Goal: Task Accomplishment & Management: Manage account settings

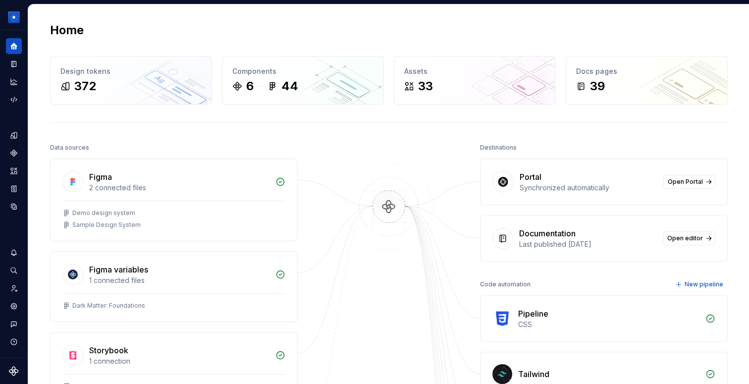
click at [595, 179] on div "Portal" at bounding box center [589, 177] width 138 height 12
click at [697, 183] on span "Open Portal" at bounding box center [685, 182] width 35 height 8
click at [15, 155] on icon "Components" at bounding box center [13, 153] width 7 height 7
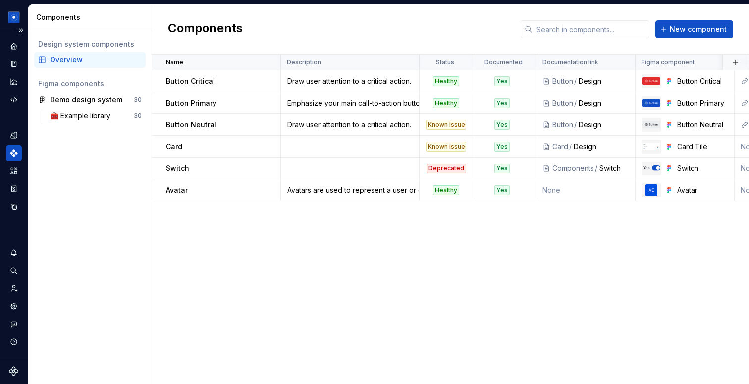
click at [66, 58] on div "Overview" at bounding box center [96, 60] width 92 height 10
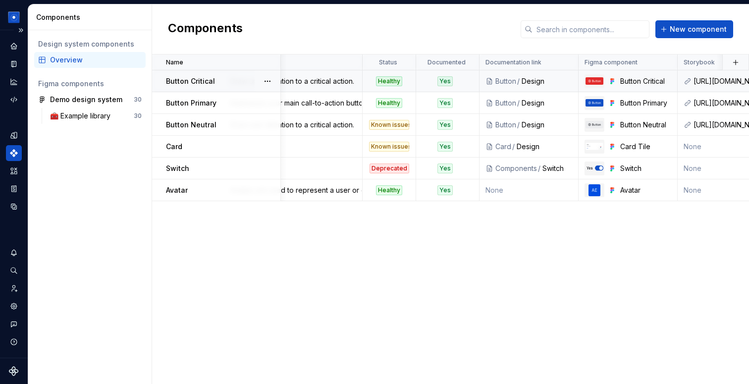
scroll to position [0, 89]
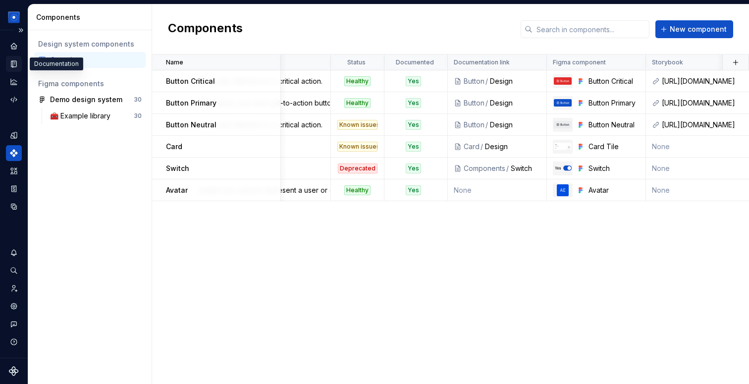
click at [11, 60] on icon "Documentation" at bounding box center [13, 63] width 9 height 9
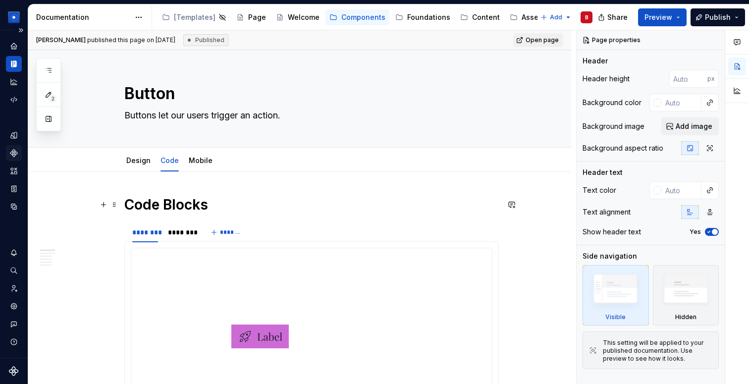
click at [228, 198] on h1 "Code Blocks" at bounding box center [311, 205] width 374 height 18
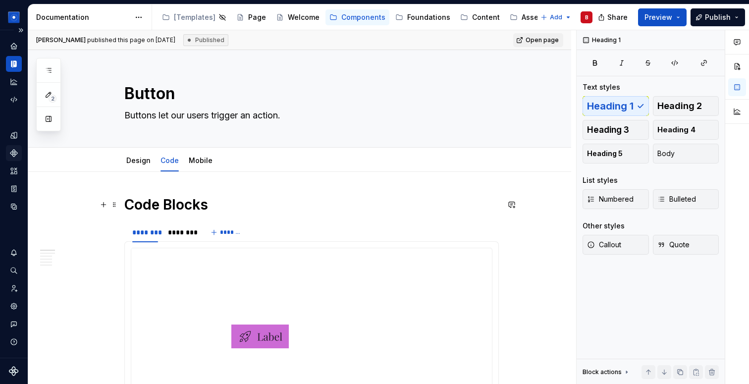
type textarea "*"
click at [130, 201] on h1 "Code Blocks" at bounding box center [311, 205] width 374 height 18
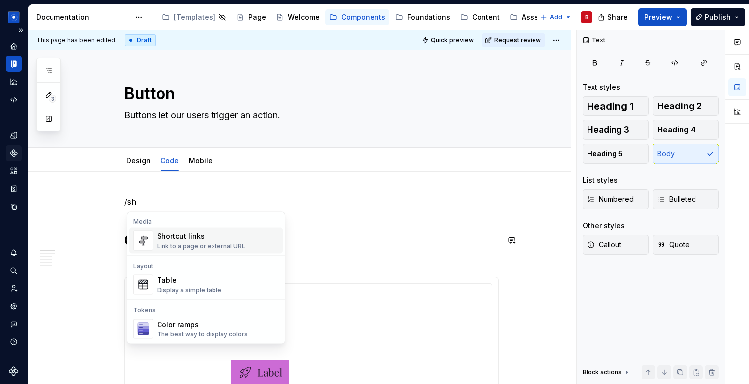
click at [188, 237] on div "Shortcut links" at bounding box center [201, 236] width 88 height 10
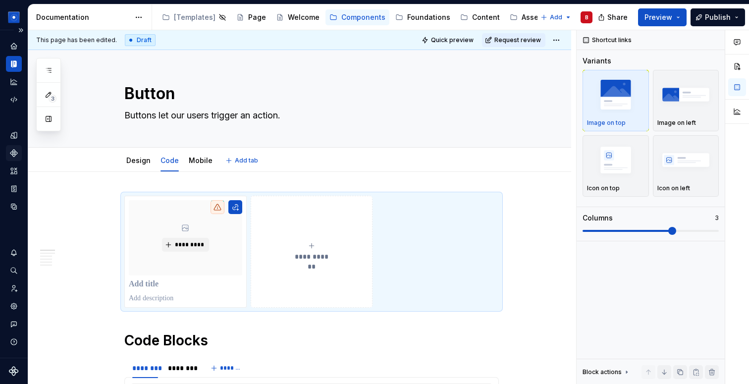
type textarea "*"
click at [14, 49] on icon "Home" at bounding box center [13, 46] width 6 height 6
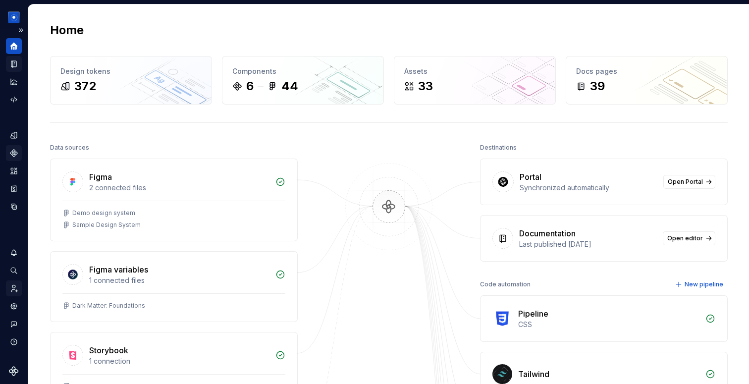
click at [14, 291] on icon "Invite team" at bounding box center [13, 288] width 9 height 9
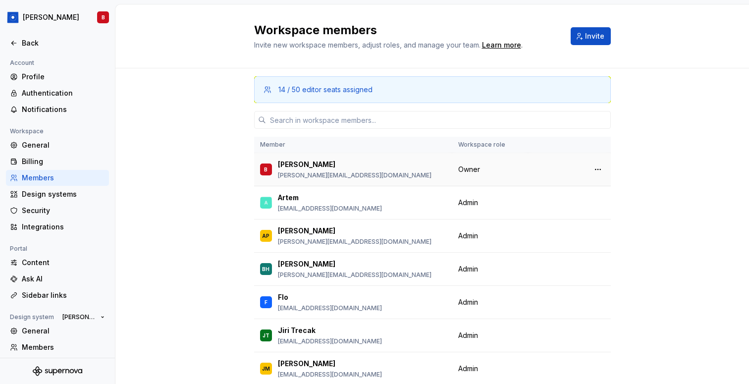
click at [541, 168] on div at bounding box center [569, 169] width 71 height 14
click at [568, 205] on span "Change role" at bounding box center [556, 203] width 36 height 8
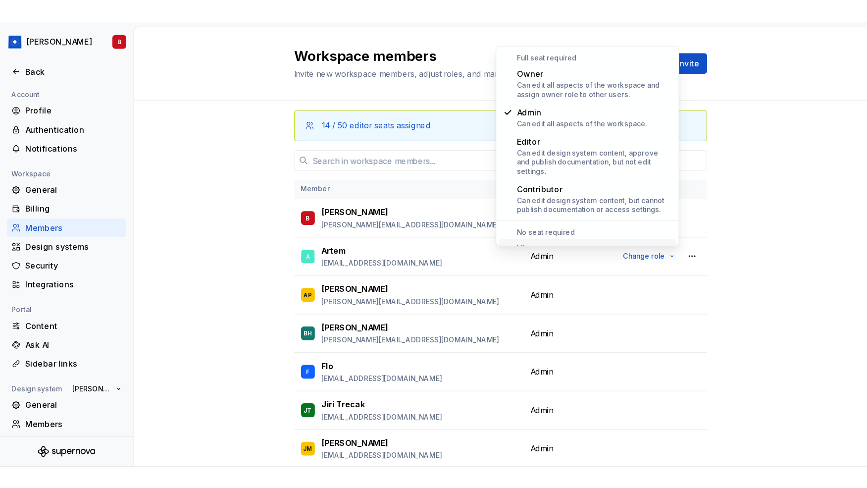
scroll to position [39, 0]
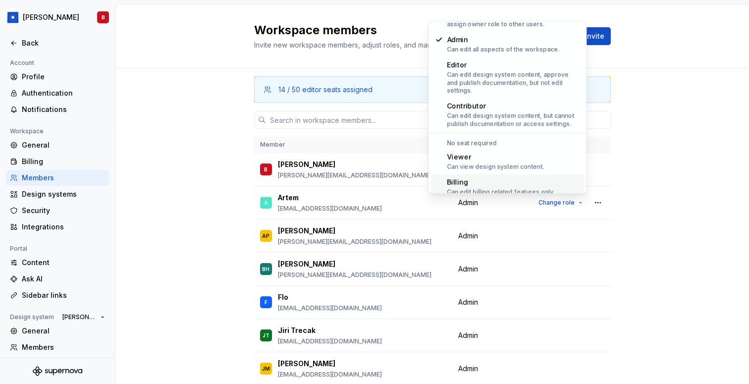
click at [678, 150] on div "14 / 50 editor seats assigned Member Workspace role B Beatriz beatriz@supernova…" at bounding box center [431, 257] width 633 height 379
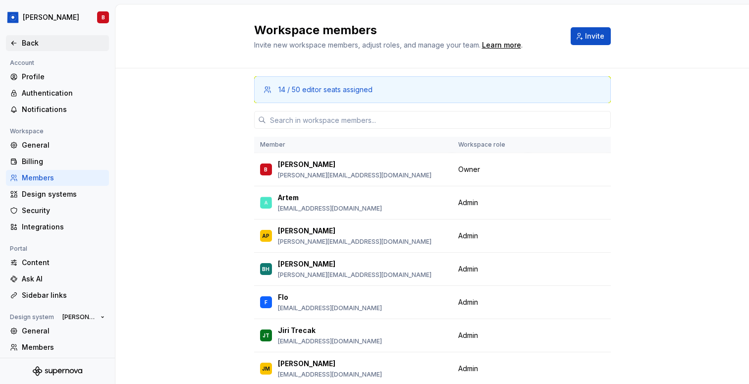
click at [22, 43] on div "Back" at bounding box center [63, 43] width 83 height 10
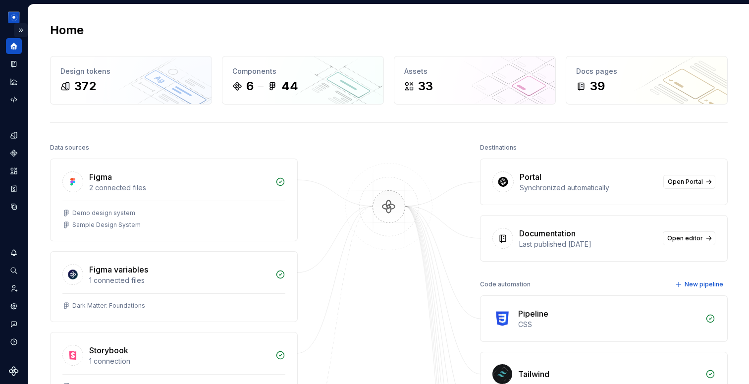
click at [22, 29] on button "Expand sidebar" at bounding box center [21, 30] width 14 height 14
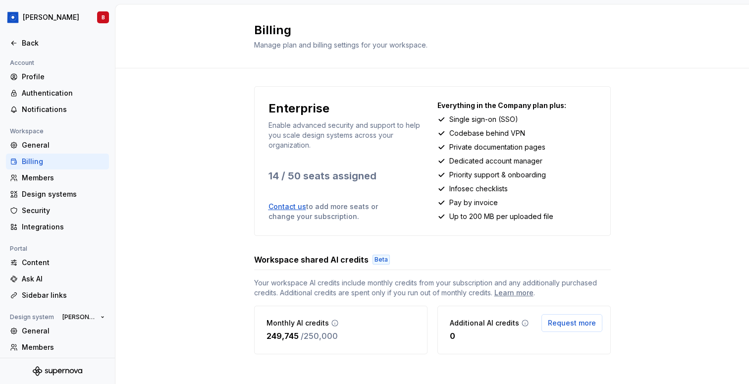
scroll to position [8, 0]
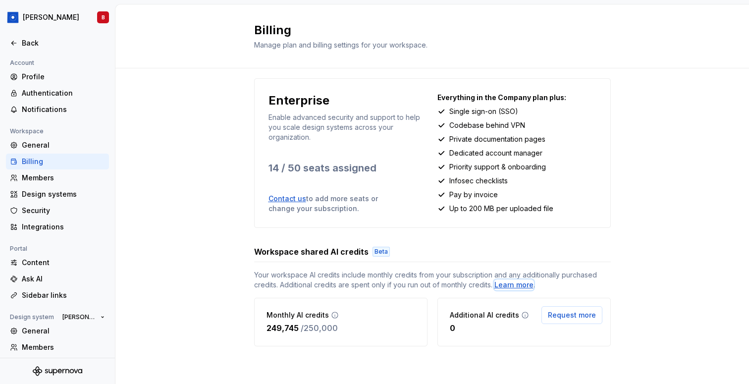
click at [510, 287] on div "Learn more" at bounding box center [513, 285] width 39 height 10
